Goal: Check status: Check status

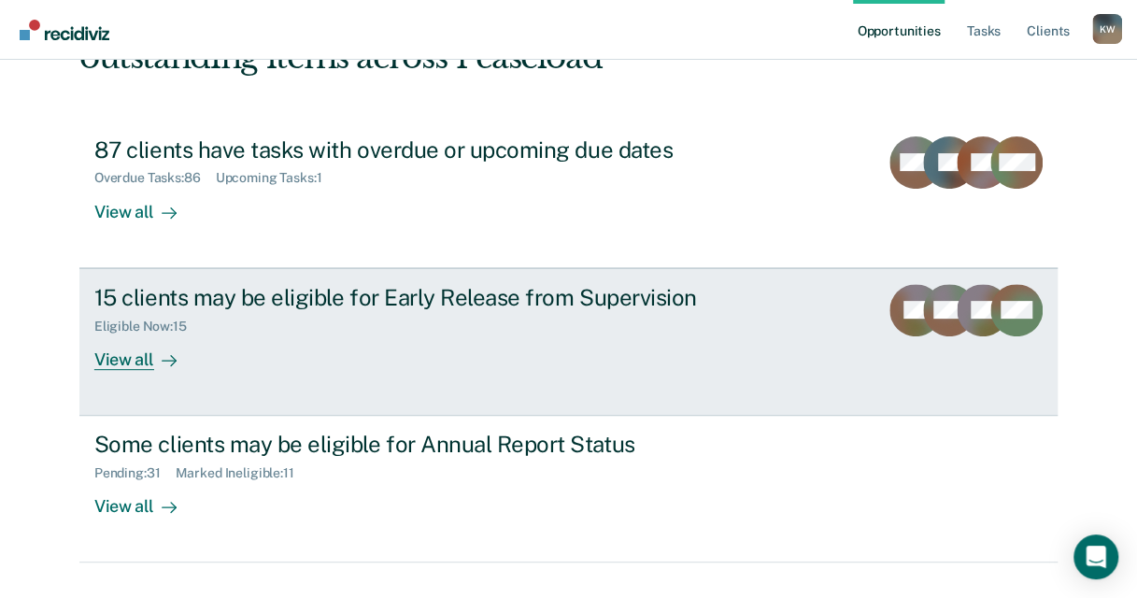
scroll to position [194, 0]
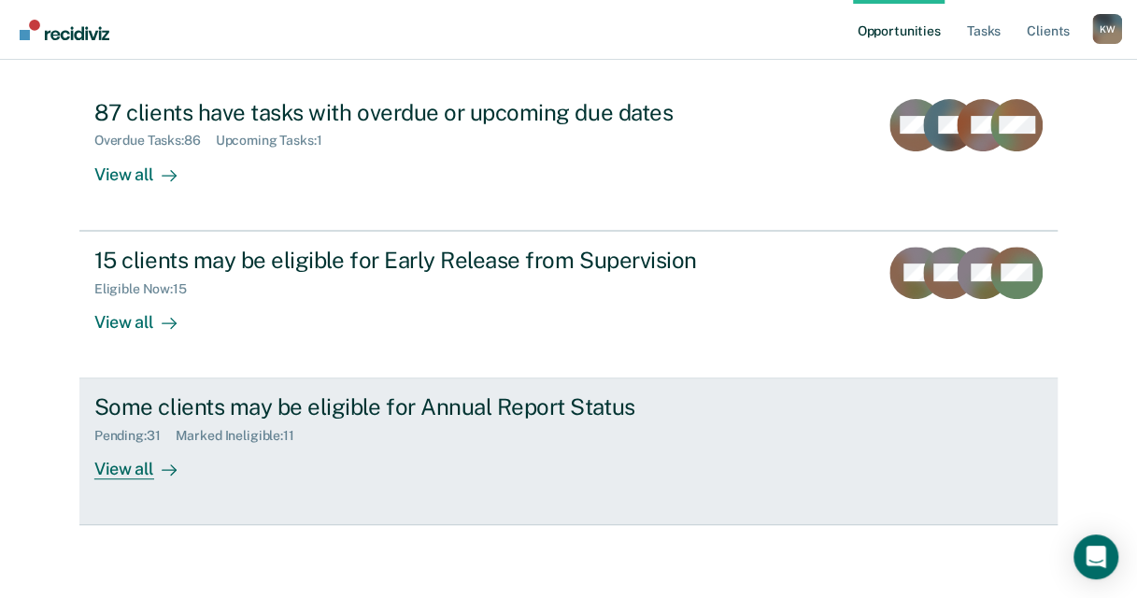
click at [364, 455] on div "Some clients may be eligible for Annual Report Status Pending : 31 Marked Ineli…" at bounding box center [444, 436] width 701 height 86
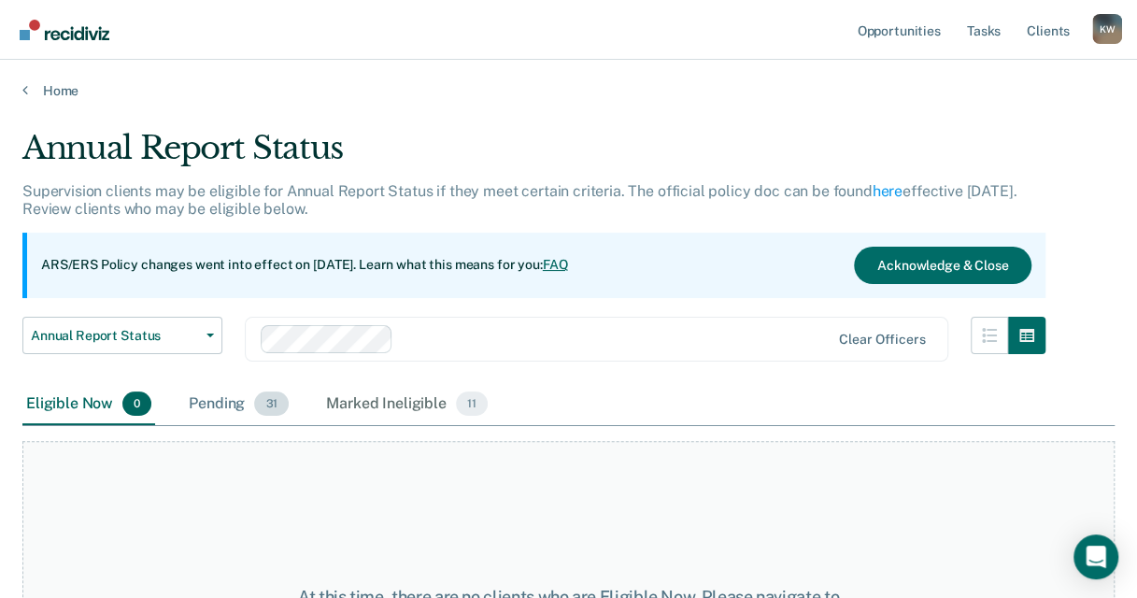
click at [199, 406] on div "Pending 31" at bounding box center [238, 404] width 107 height 41
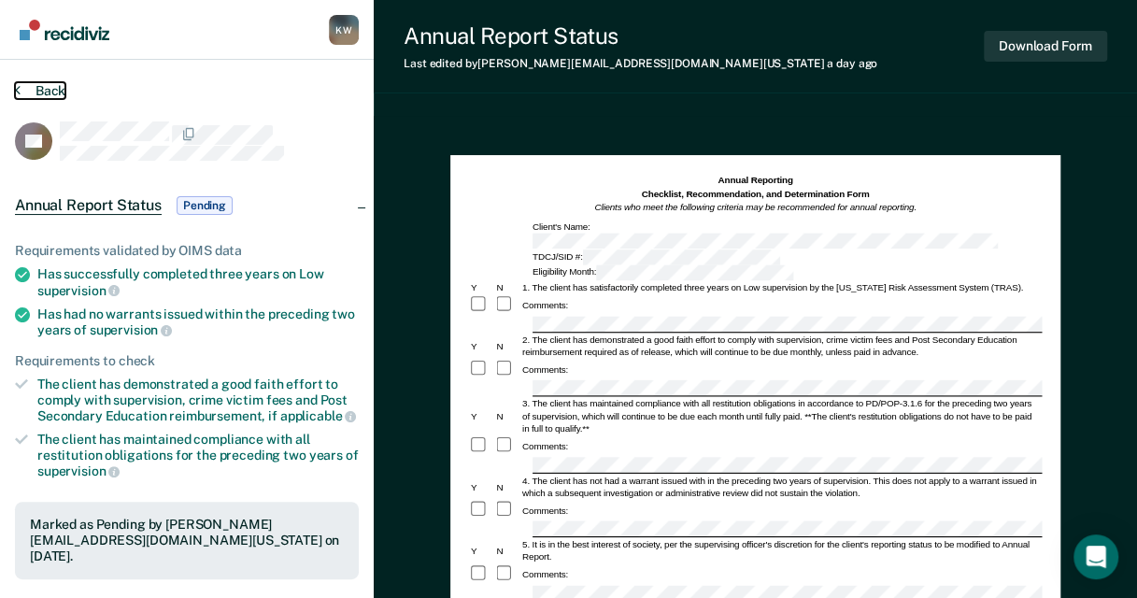
click at [56, 93] on button "Back" at bounding box center [40, 90] width 50 height 17
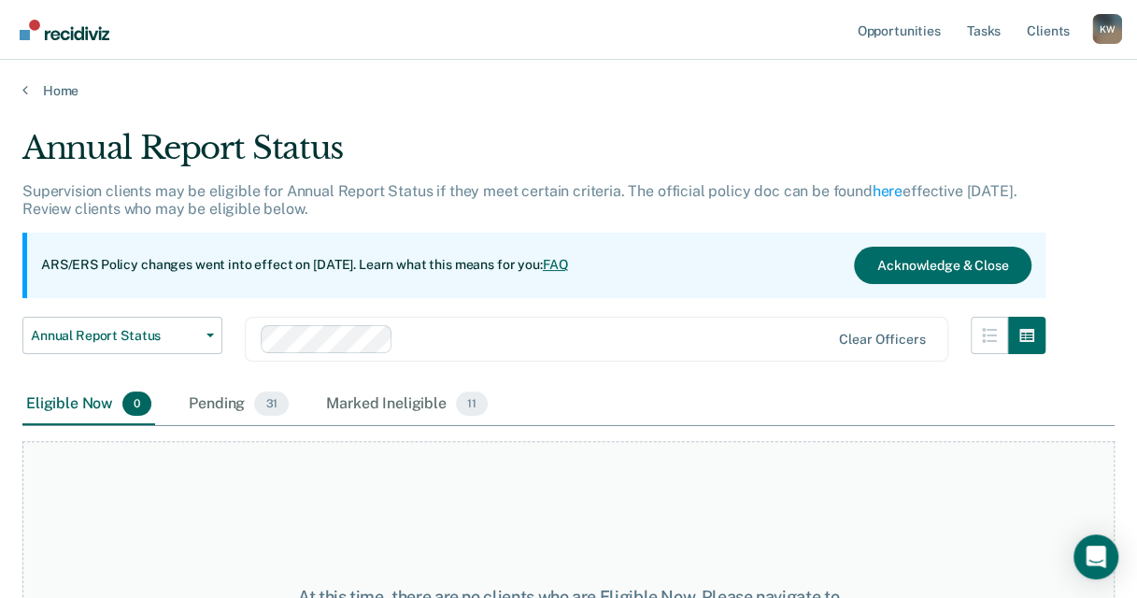
click at [49, 99] on main "Annual Report Status Supervision clients may be eligible for Annual Report Stat…" at bounding box center [568, 355] width 1137 height 513
click at [63, 93] on link "Home" at bounding box center [568, 90] width 1092 height 17
